Goal: Task Accomplishment & Management: Manage account settings

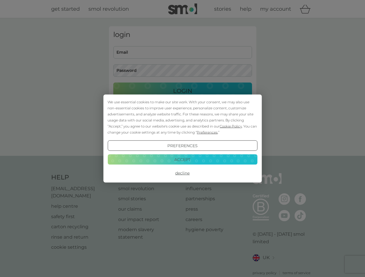
click at [231, 126] on span "Cookie Policy" at bounding box center [231, 126] width 22 height 4
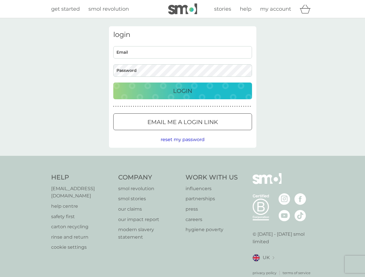
click at [207, 132] on div "login Email Password Login ● ● ● ● ● ● ● ● ● ● ● ● ● ● ● ● ● ● ● ● ● ● ● ● ● ● …" at bounding box center [182, 87] width 147 height 122
click at [182, 146] on div "login Email Password Login ● ● ● ● ● ● ● ● ● ● ● ● ● ● ● ● ● ● ● ● ● ● ● ● ● ● …" at bounding box center [182, 87] width 147 height 122
click at [182, 173] on div "Help [EMAIL_ADDRESS][DOMAIN_NAME] help centre safety first carton recycling rin…" at bounding box center [182, 224] width 263 height 103
click at [182, 159] on div "Help [EMAIL_ADDRESS][DOMAIN_NAME] help centre safety first carton recycling rin…" at bounding box center [182, 224] width 365 height 137
